Goal: Find specific page/section: Find specific page/section

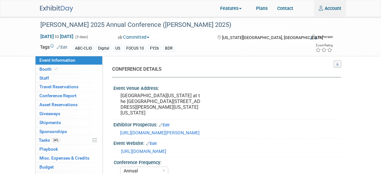
select select "Annual"
select select "Level 2"
select select "In-Person Booth"
select select "Library & Information Science"
select select "Bloomsbury Libraries Unlimited"
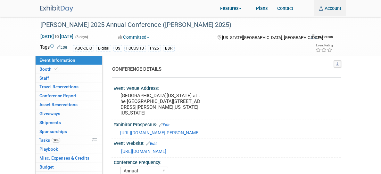
select select "[PERSON_NAME]"
select select "Brand/Subject Presence​"
click at [40, 7] on img at bounding box center [56, 8] width 33 height 7
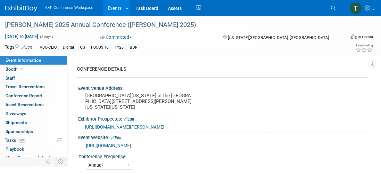
select select "Annual"
select select "Level 2"
select select "In-Person Booth"
select select "Library & Information Science"
select select "Bloomsbury Libraries Unlimited"
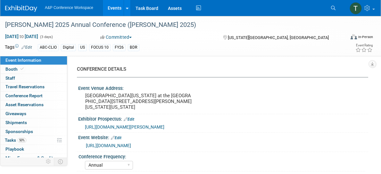
select select "[PERSON_NAME]"
select select "Brand/Subject Presence​"
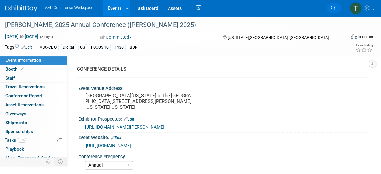
click at [0, 0] on span "Search" at bounding box center [0, 0] width 0 height 0
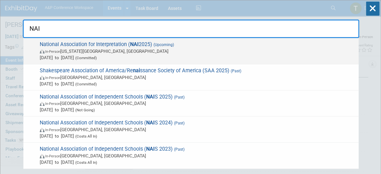
type input "NAI"
click at [130, 44] on strong "NAI" at bounding box center [134, 44] width 9 height 6
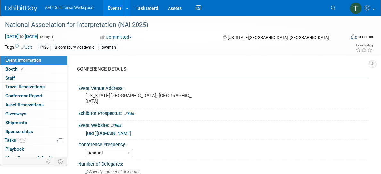
select select "Annual"
select select "Level 2"
select select "In-Person Booth"
select select "Interpretation"
select select "Bloomsbury Academic"
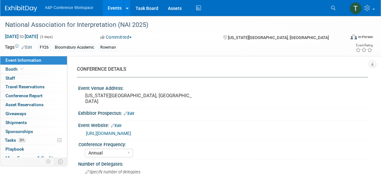
select select "[PERSON_NAME]"
select select "Brand/Subject Presence​"
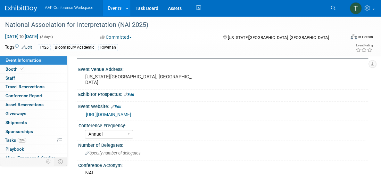
scroll to position [19, 0]
click at [26, 69] on link "Booth" at bounding box center [33, 69] width 67 height 9
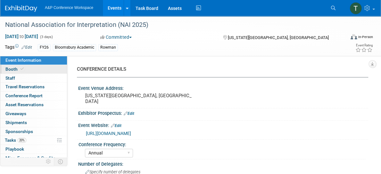
select select "RLKP"
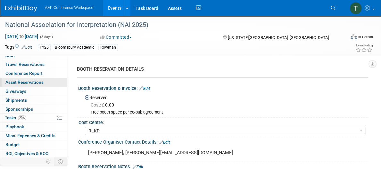
scroll to position [24, 0]
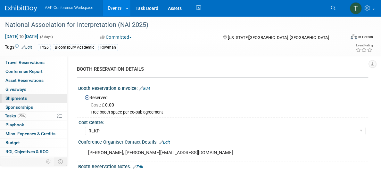
click at [22, 98] on span "Shipments 0" at bounding box center [15, 98] width 21 height 5
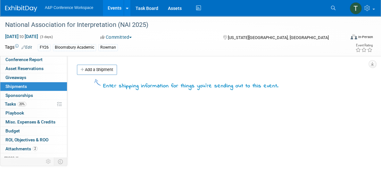
scroll to position [39, 0]
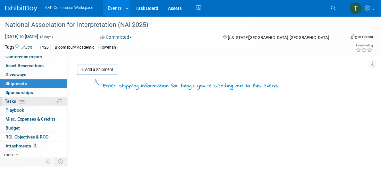
click at [43, 103] on link "20% Tasks 20%" at bounding box center [33, 101] width 67 height 9
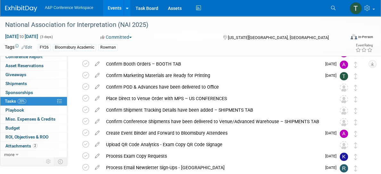
scroll to position [176, 0]
